Goal: Information Seeking & Learning: Learn about a topic

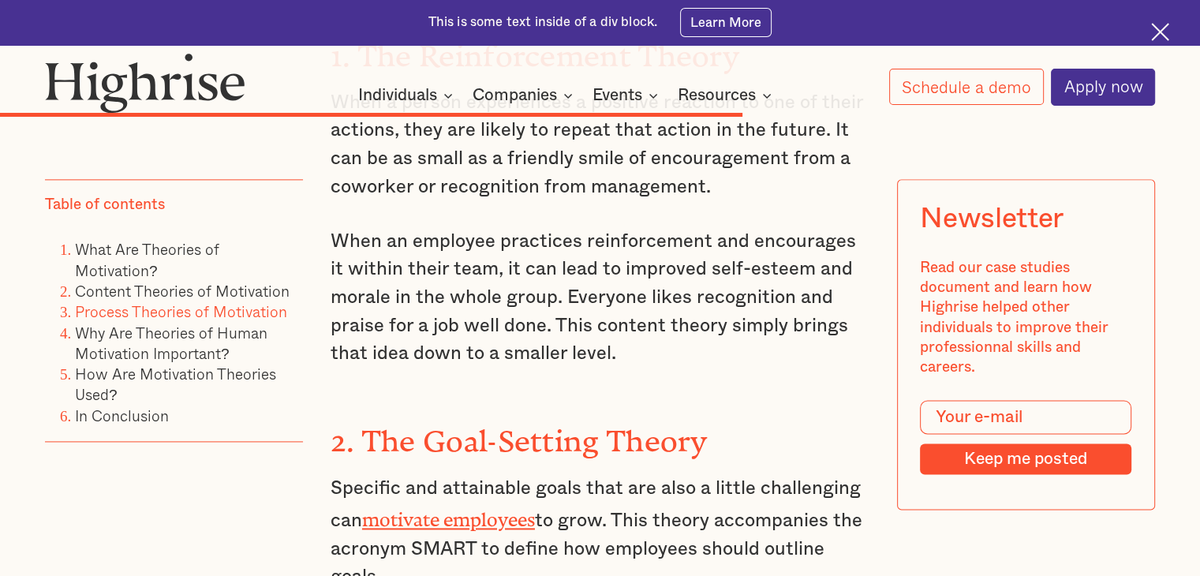
scroll to position [8036, 0]
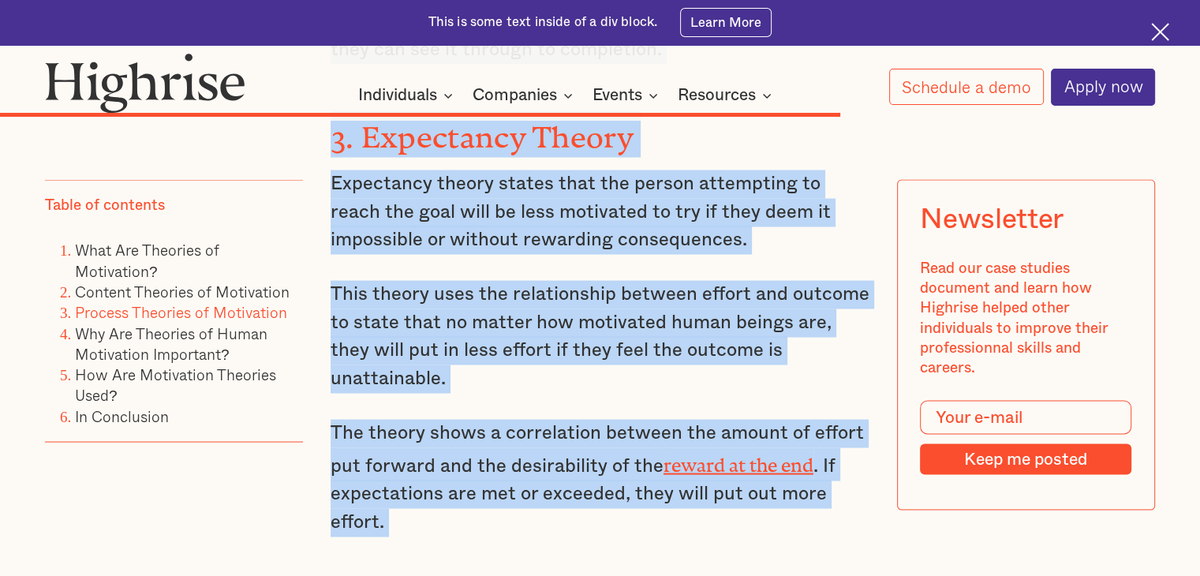
drag, startPoint x: 336, startPoint y: 208, endPoint x: 514, endPoint y: 364, distance: 237.1
type textarea ". Lor Ipsu-Dolorsi Ametco Adipisci eli seddoeiusm tempo inci utl etdo m aliqua …"
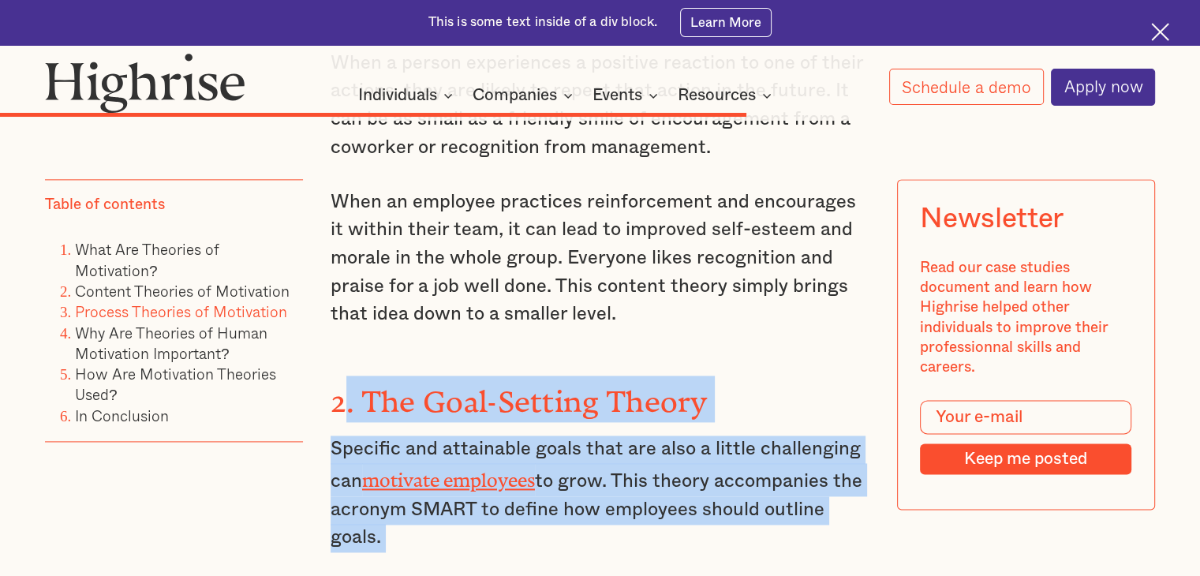
scroll to position [8069, 0]
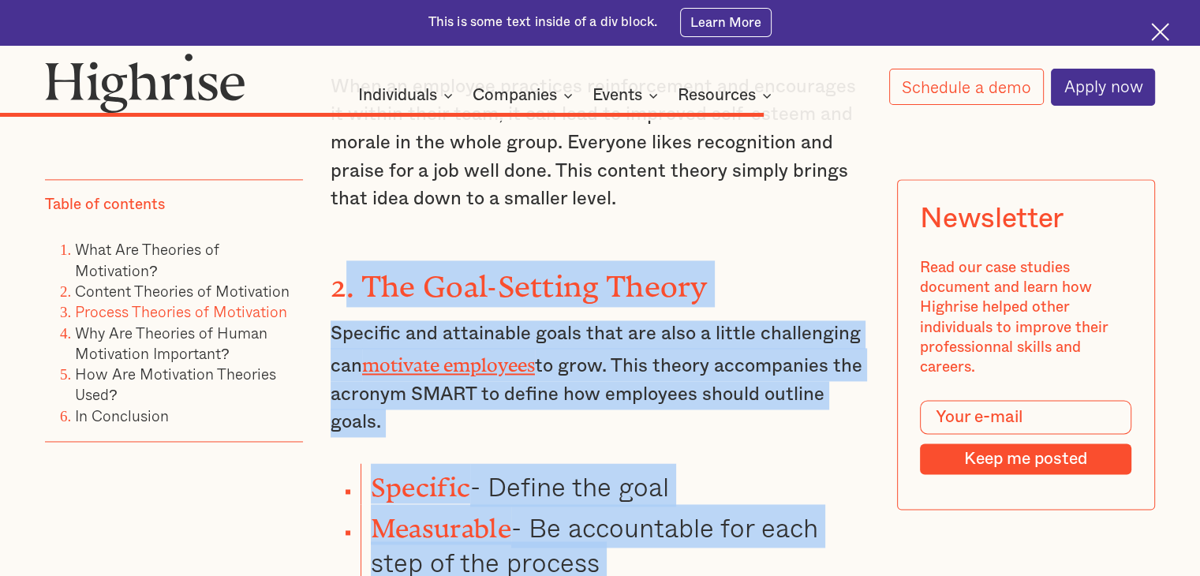
scroll to position [8248, 0]
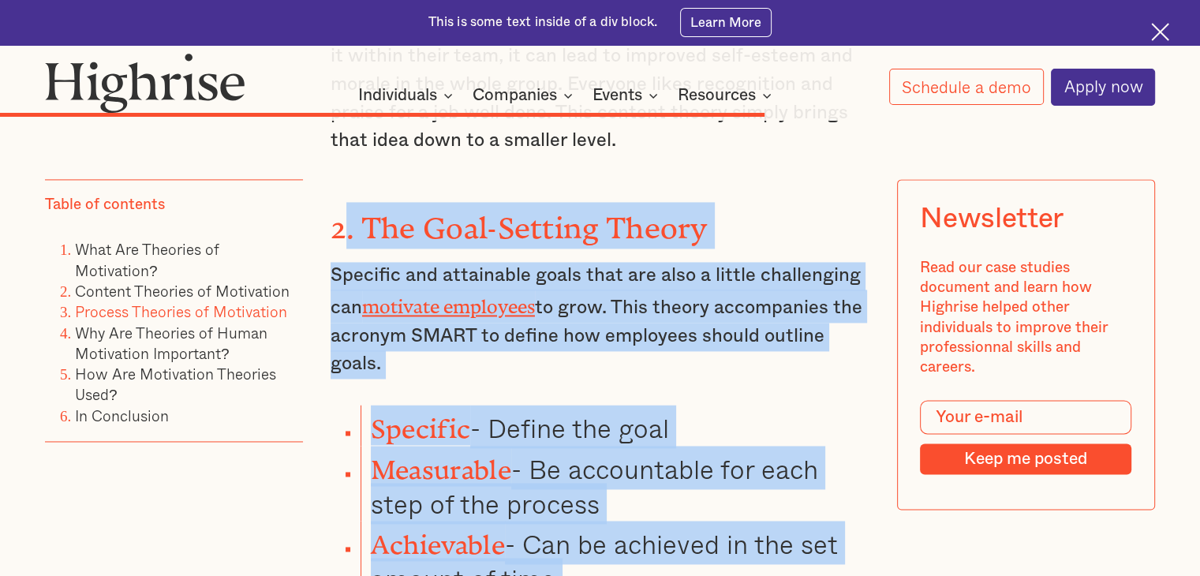
drag, startPoint x: 338, startPoint y: 176, endPoint x: 843, endPoint y: 400, distance: 552.4
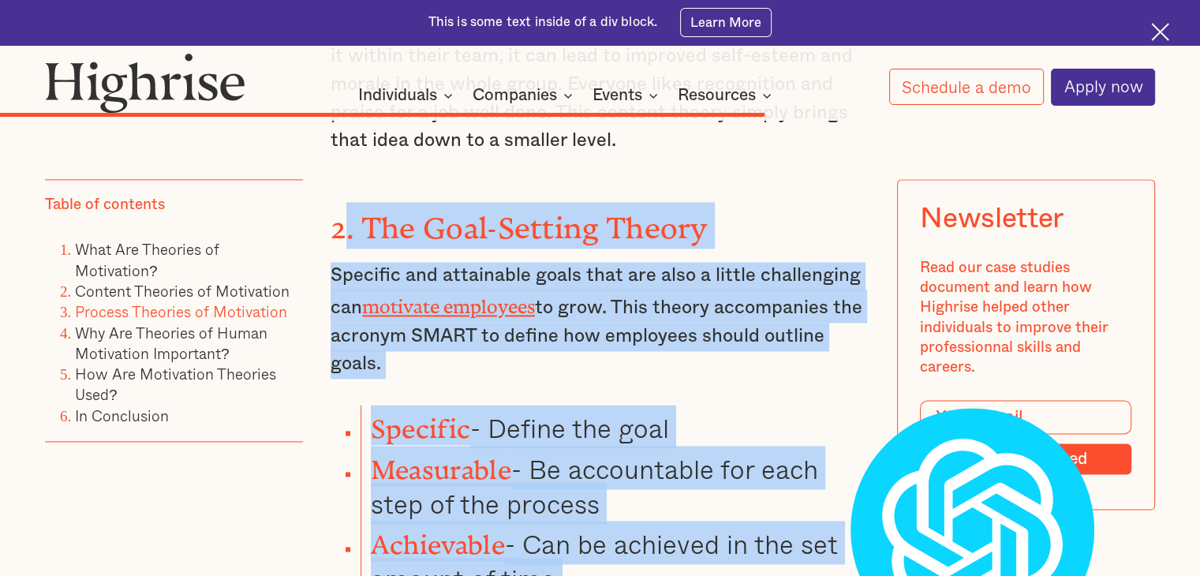
copy div ". The Goal-Setting Theory Specific and attainable goals that are also a little …"
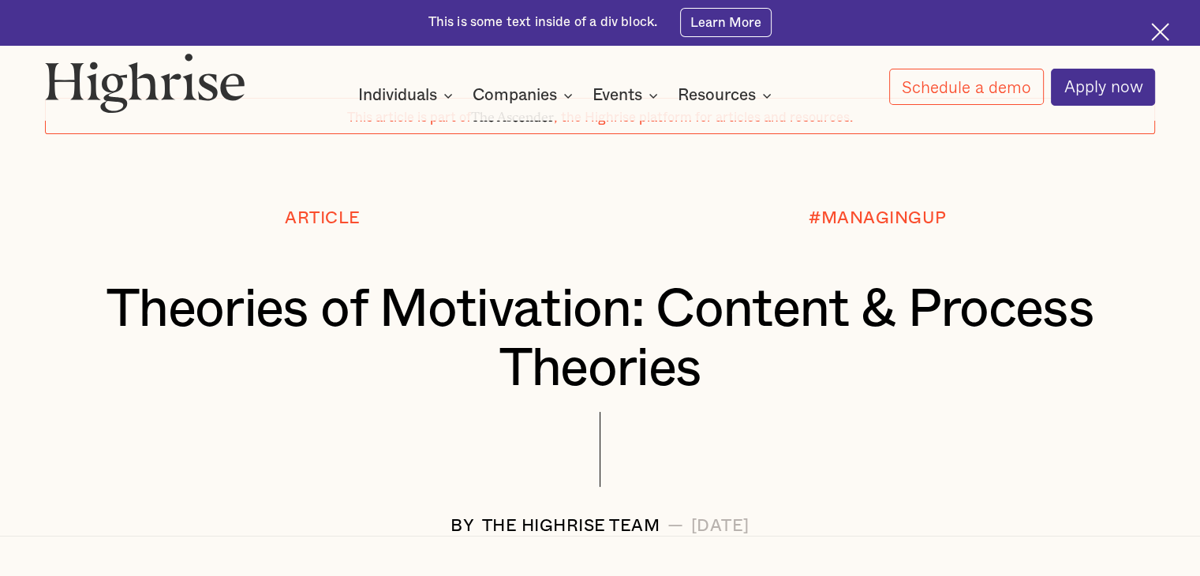
scroll to position [0, 0]
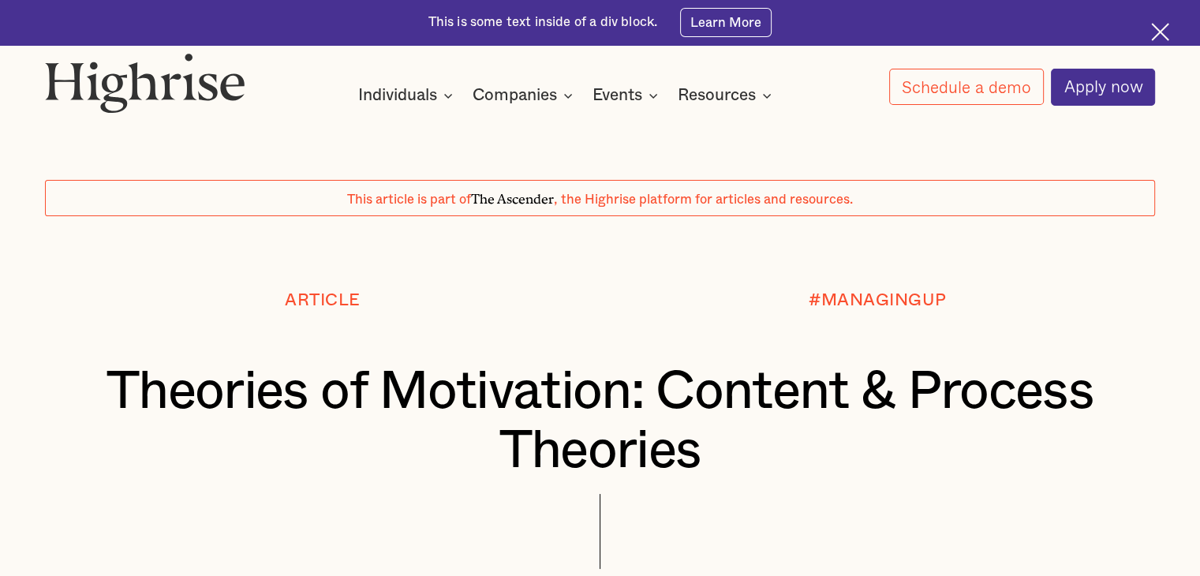
click at [447, 399] on h1 "Theories of Motivation: Content & Process Theories" at bounding box center [601, 421] width 1018 height 118
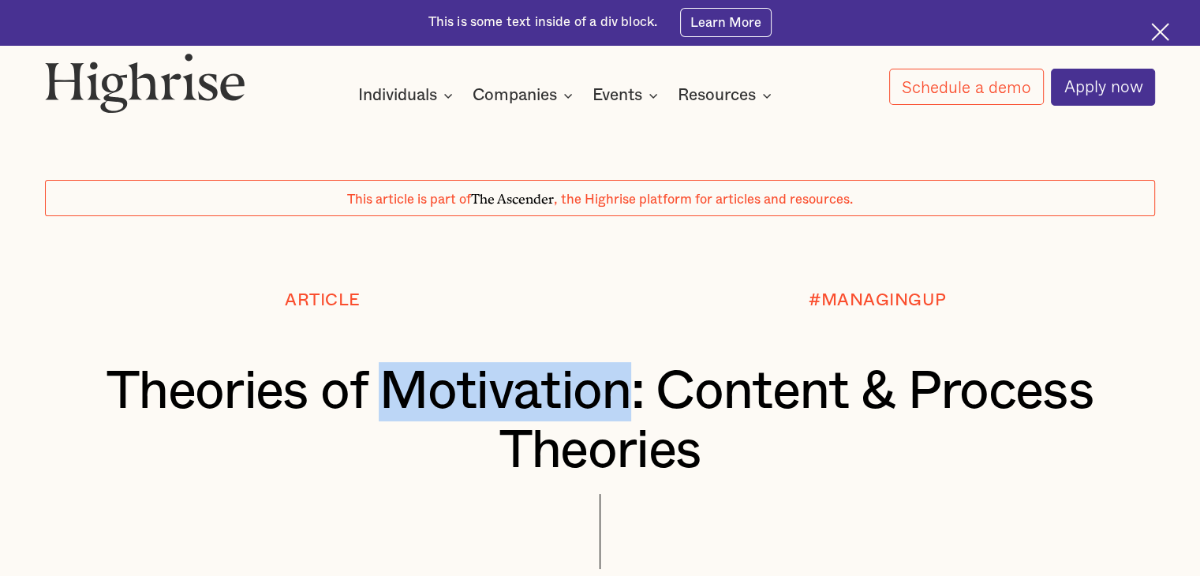
click at [447, 399] on h1 "Theories of Motivation: Content & Process Theories" at bounding box center [601, 421] width 1018 height 118
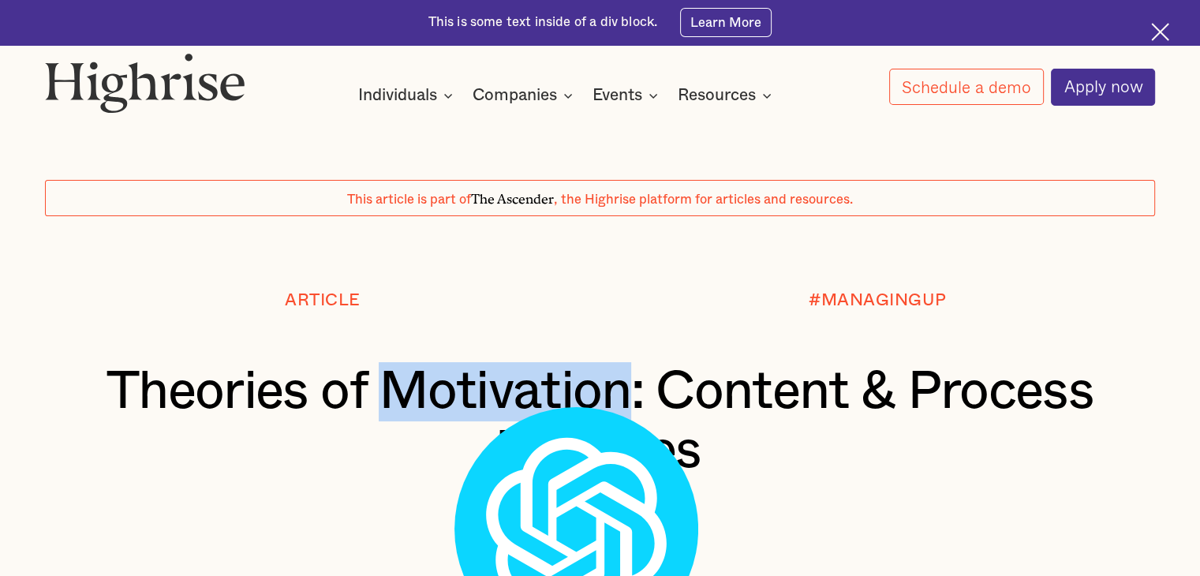
click at [447, 399] on h1 "Theories of Motivation: Content & Process Theories" at bounding box center [601, 421] width 1018 height 118
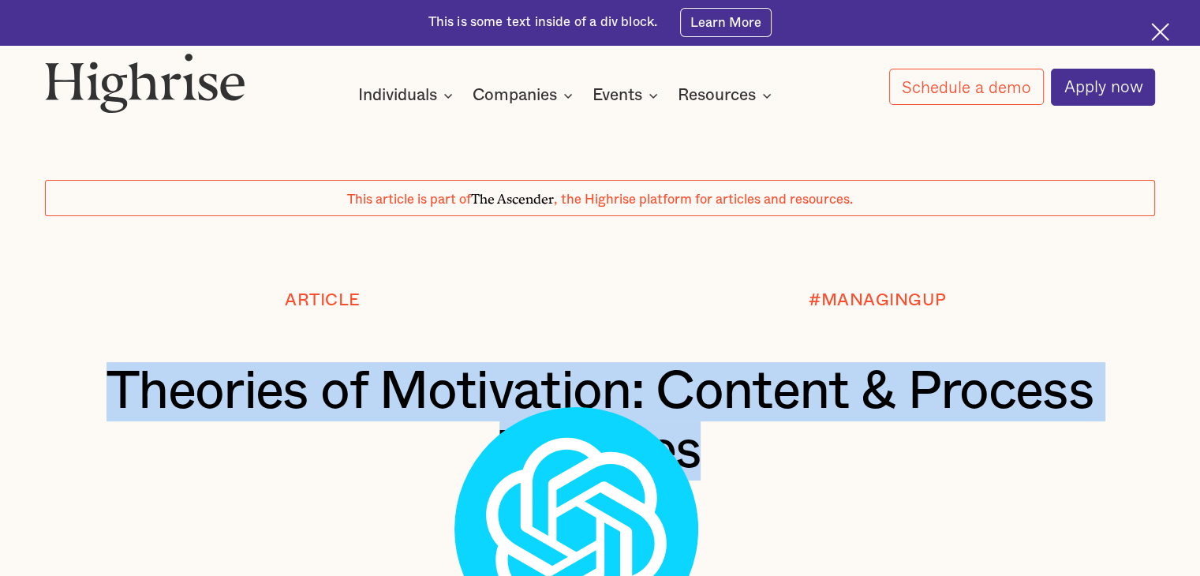
copy h1 "Theories of Motivation: Content & Process Theories"
